Goal: Task Accomplishment & Management: Use online tool/utility

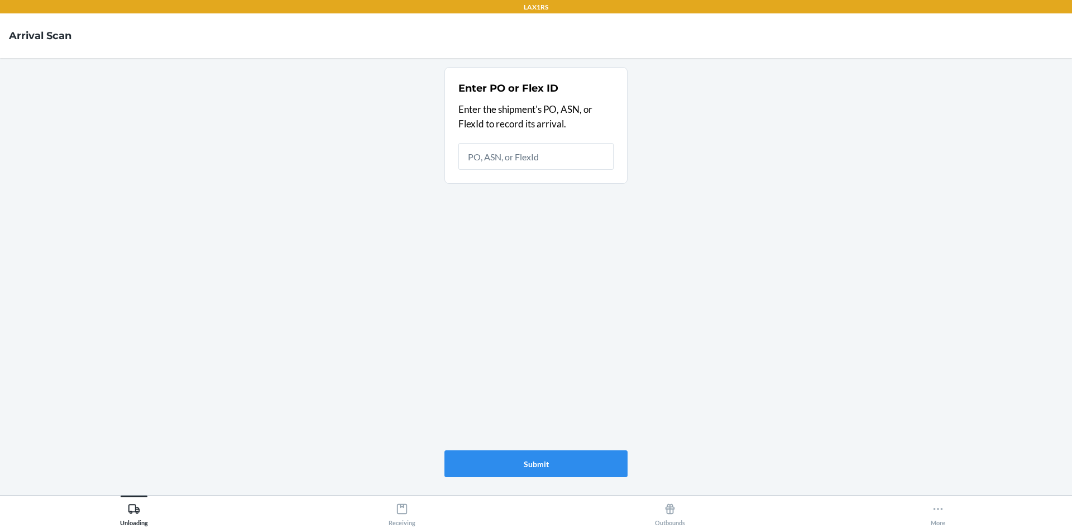
click at [788, 369] on main "Enter PO or Flex ID Enter the shipment's PO, ASN, or FlexId to record its arriv…" at bounding box center [536, 276] width 1072 height 437
click at [539, 157] on input "text" at bounding box center [535, 156] width 155 height 27
type input "9934647"
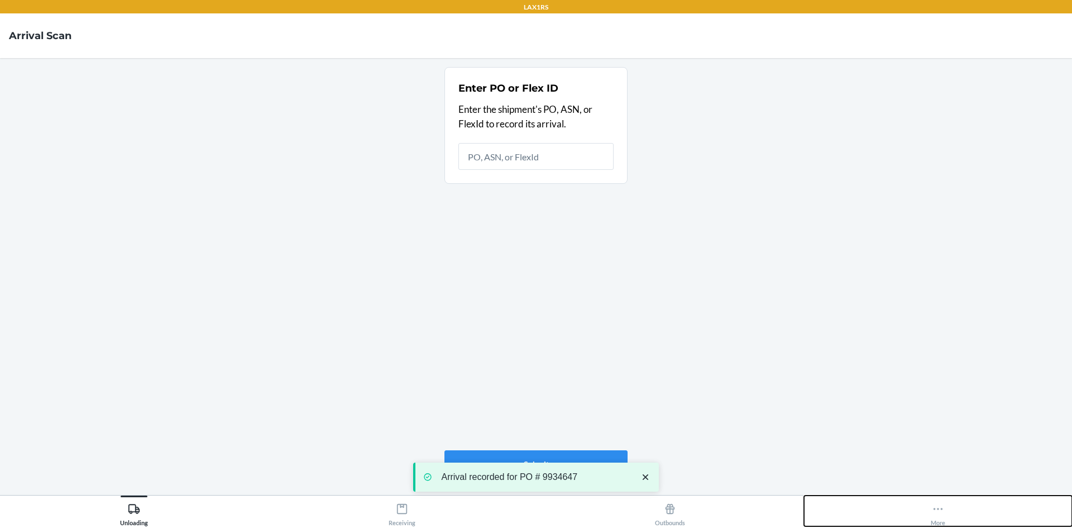
click at [956, 512] on button "More" at bounding box center [938, 510] width 268 height 31
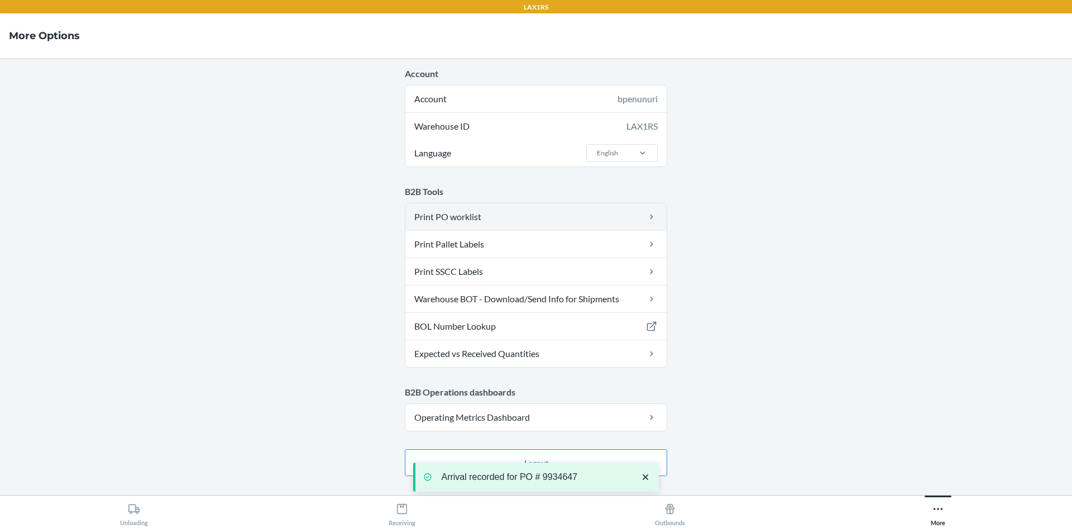
click at [520, 220] on link "Print PO worklist" at bounding box center [535, 216] width 261 height 27
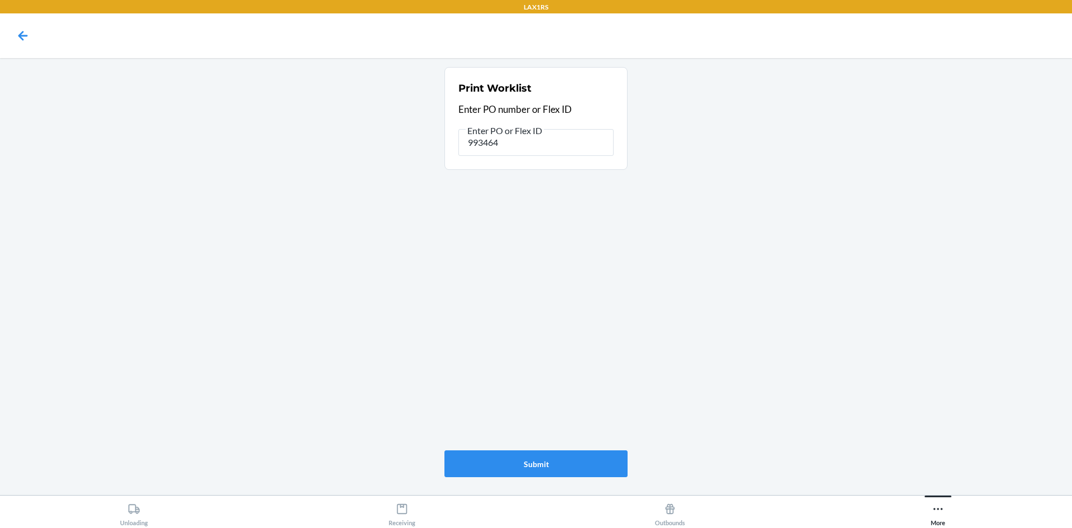
type input "9934647"
drag, startPoint x: 490, startPoint y: 151, endPoint x: 483, endPoint y: 147, distance: 7.8
click at [488, 150] on input "9934647" at bounding box center [535, 142] width 155 height 27
drag, startPoint x: 483, startPoint y: 147, endPoint x: 478, endPoint y: 129, distance: 18.6
click at [479, 145] on input "9934647" at bounding box center [535, 142] width 155 height 27
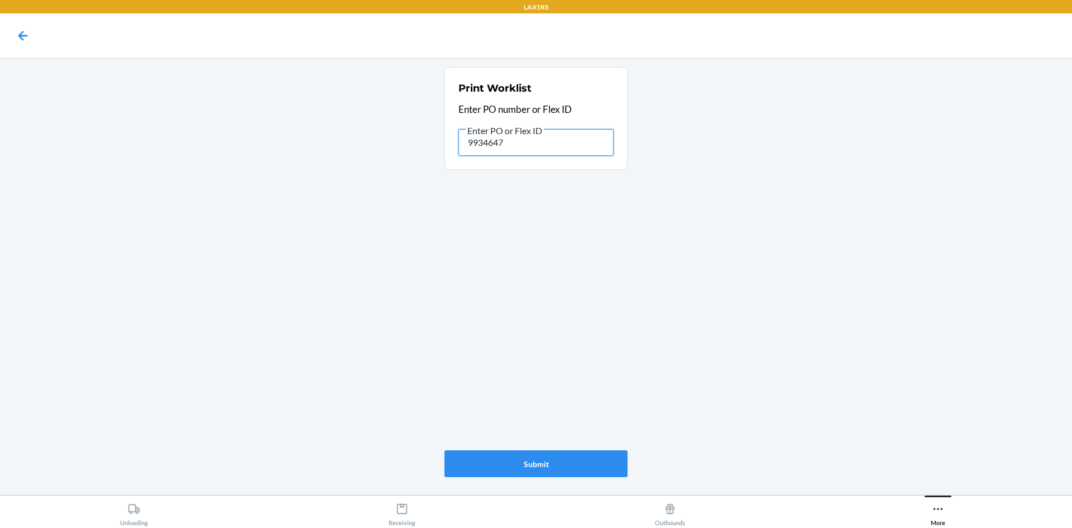
type input "994647"
click at [515, 147] on input "994647" at bounding box center [535, 142] width 155 height 27
click at [720, 202] on main "Print Worklist Enter PO number or Flex ID Submit" at bounding box center [536, 276] width 1072 height 437
click at [758, 246] on main "Print Worklist Enter PO number or Flex ID Submit" at bounding box center [536, 276] width 1072 height 437
